Goal: Check status: Check status

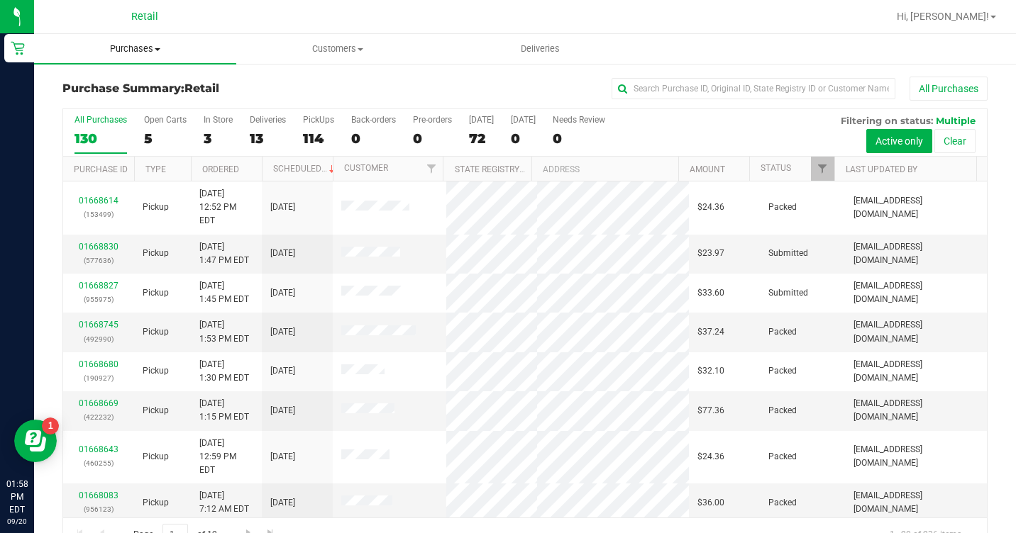
click at [137, 50] on span "Purchases" at bounding box center [135, 49] width 202 height 13
click at [103, 118] on span "All purchases" at bounding box center [84, 120] width 101 height 12
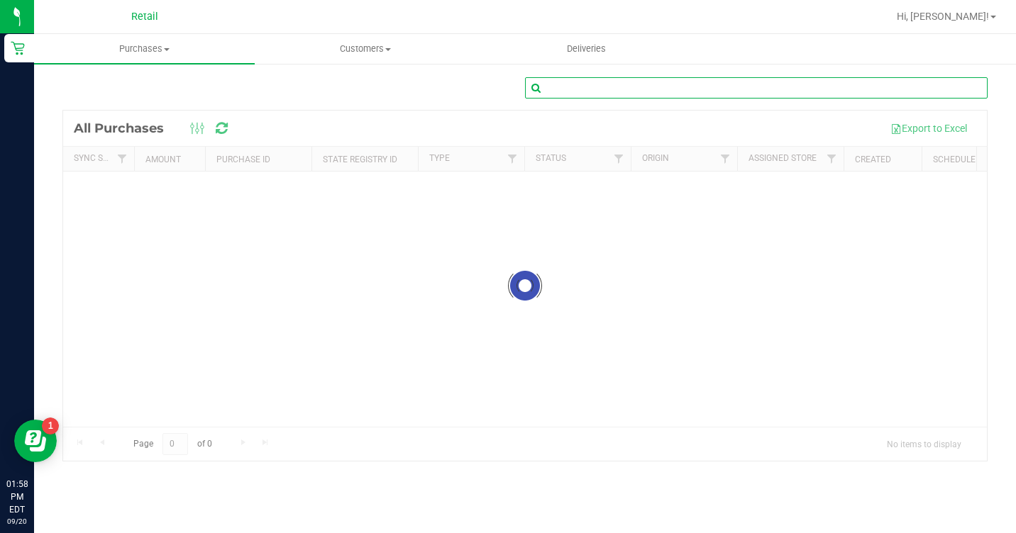
click at [594, 88] on input "text" at bounding box center [756, 87] width 463 height 21
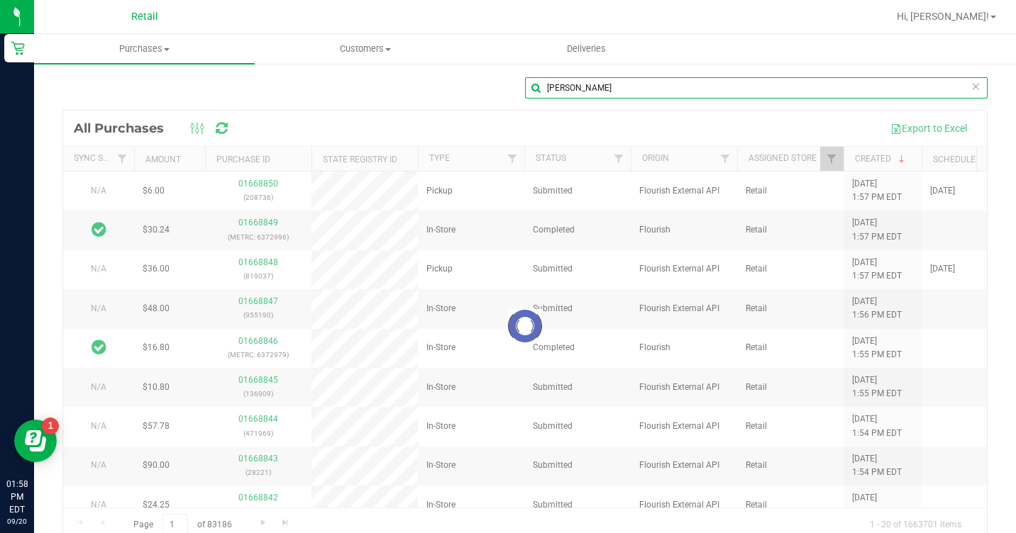
type input "[PERSON_NAME]"
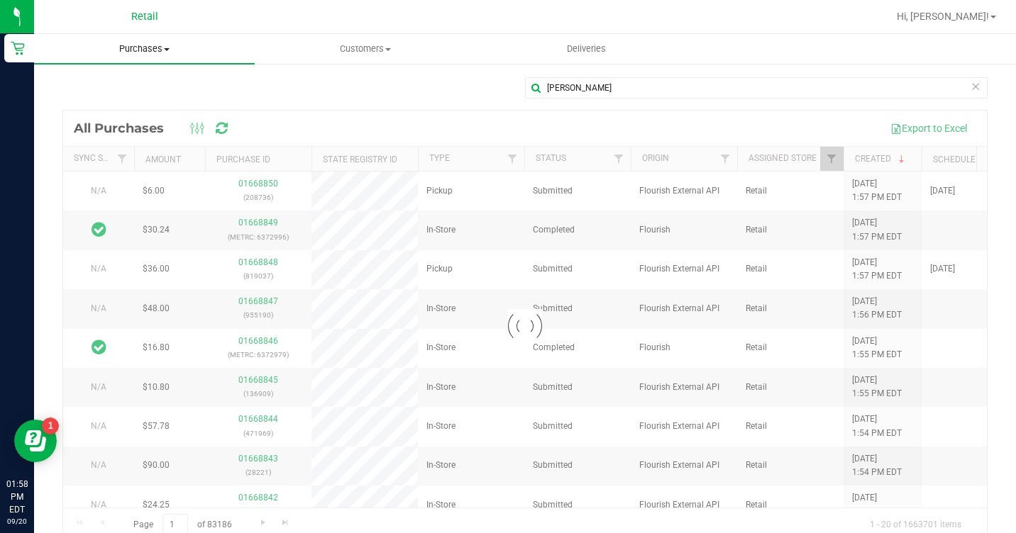
click at [169, 43] on span "Purchases" at bounding box center [144, 49] width 221 height 13
click at [84, 123] on span "All purchases" at bounding box center [84, 120] width 101 height 12
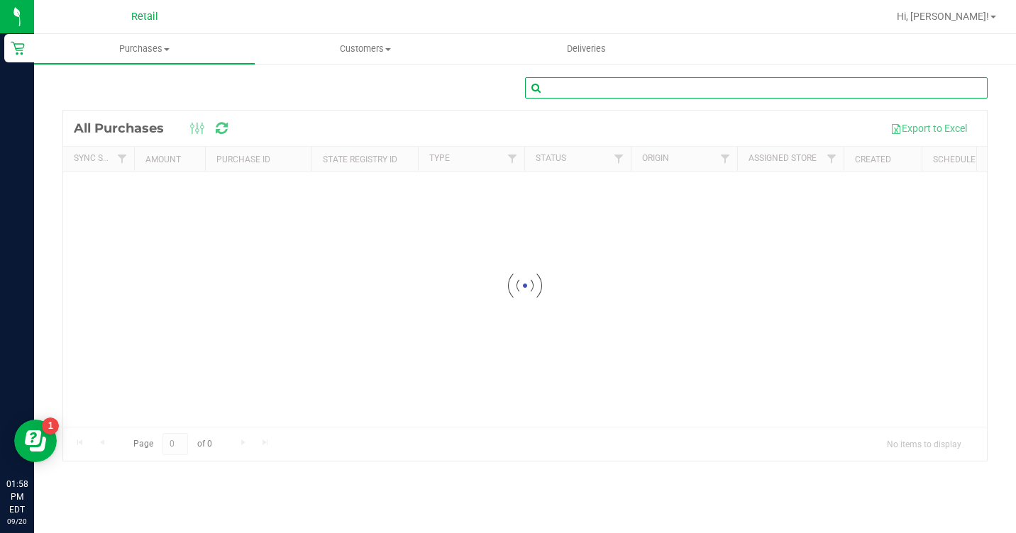
click at [583, 95] on input "text" at bounding box center [756, 87] width 463 height 21
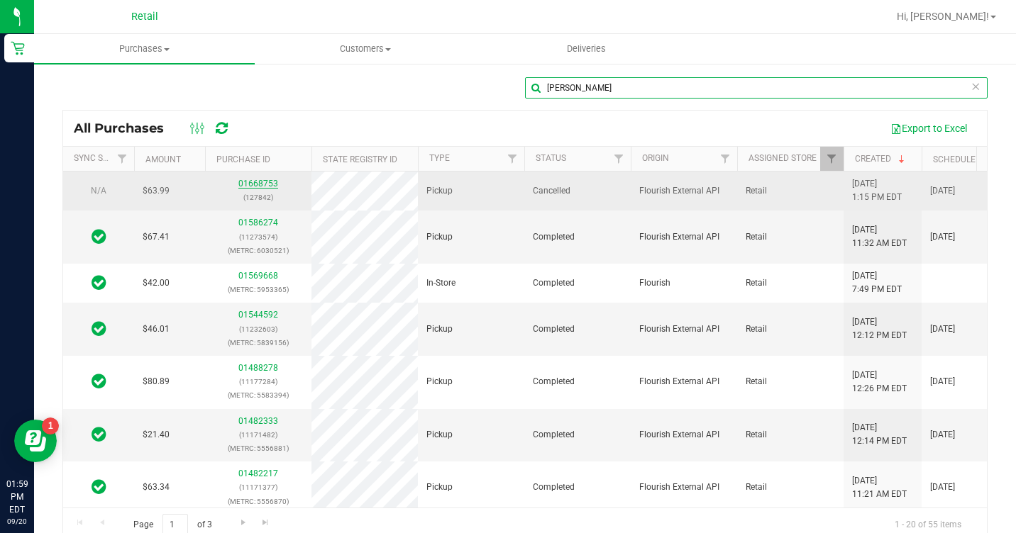
type input "[PERSON_NAME]"
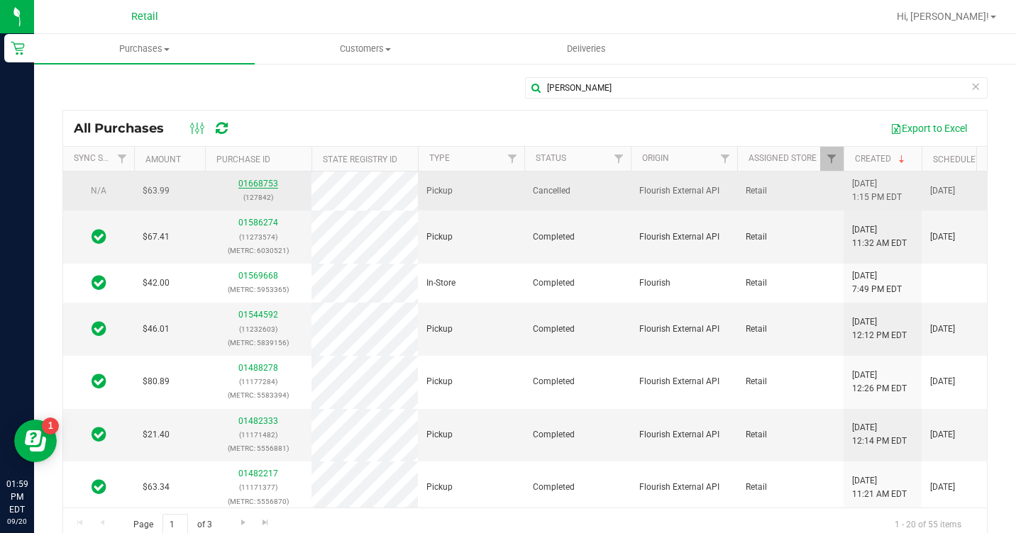
click at [260, 186] on link "01668753" at bounding box center [258, 184] width 40 height 10
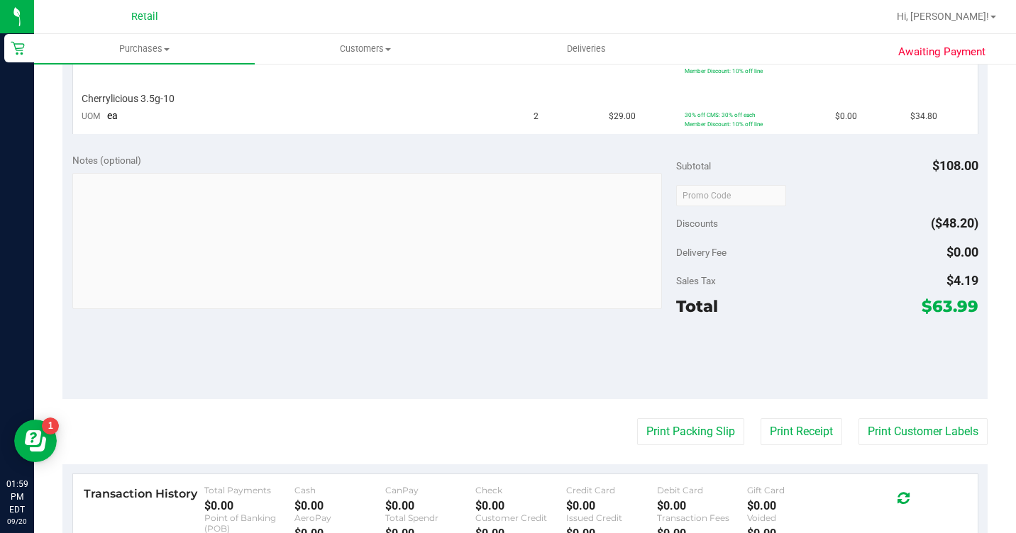
scroll to position [316, 0]
